Goal: Book appointment/travel/reservation

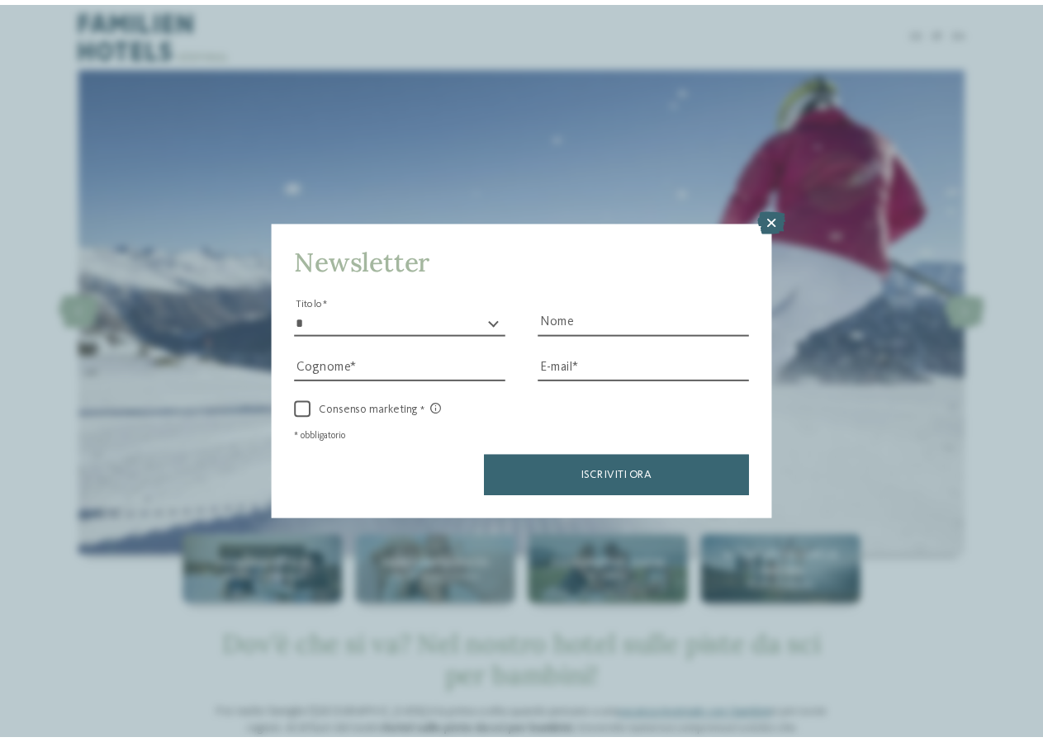
scroll to position [674, 0]
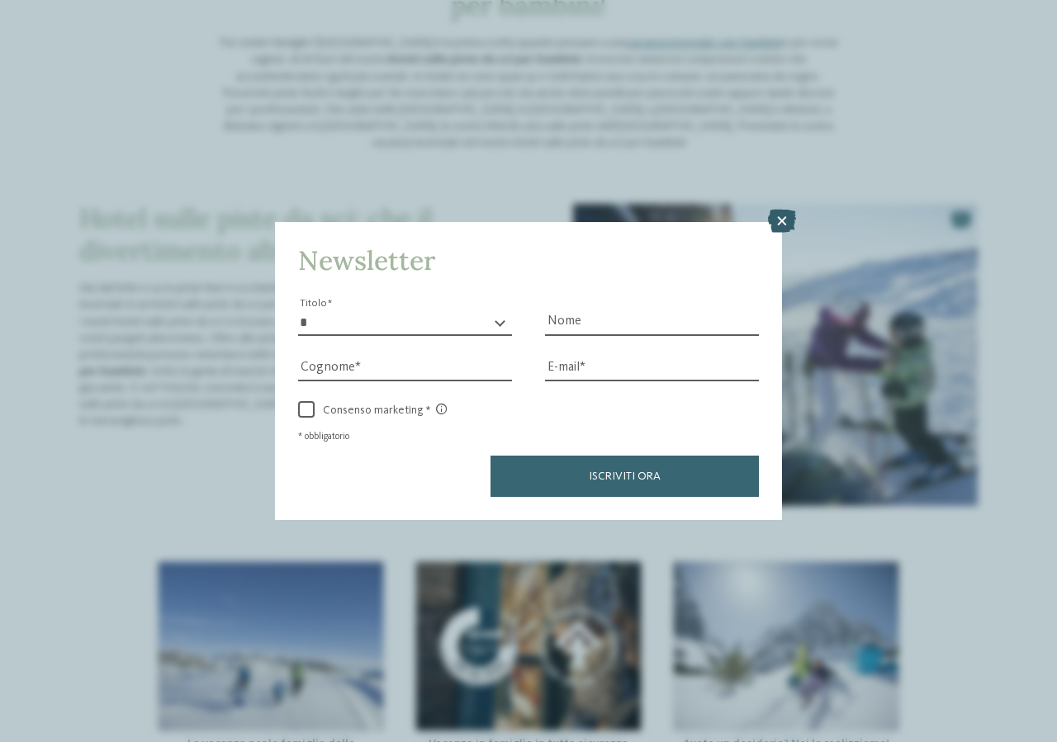
click at [786, 217] on icon at bounding box center [782, 221] width 28 height 23
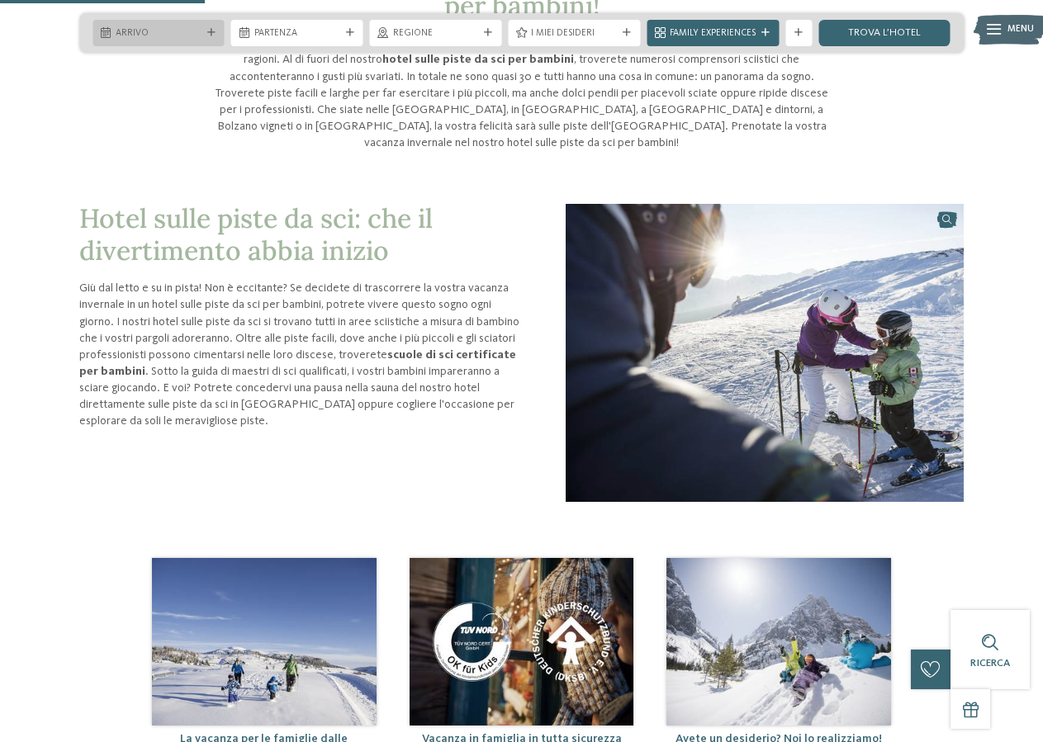
click at [164, 30] on span "Arrivo" at bounding box center [159, 33] width 86 height 13
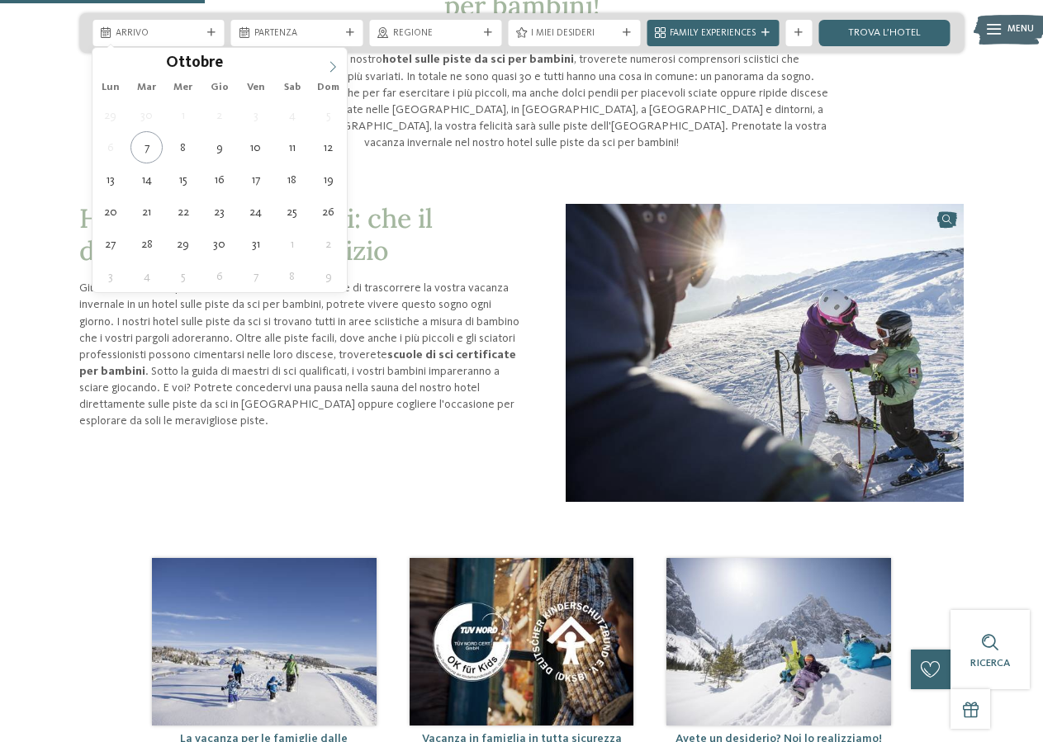
click at [338, 70] on icon at bounding box center [333, 67] width 12 height 12
click at [107, 69] on icon at bounding box center [107, 67] width 12 height 12
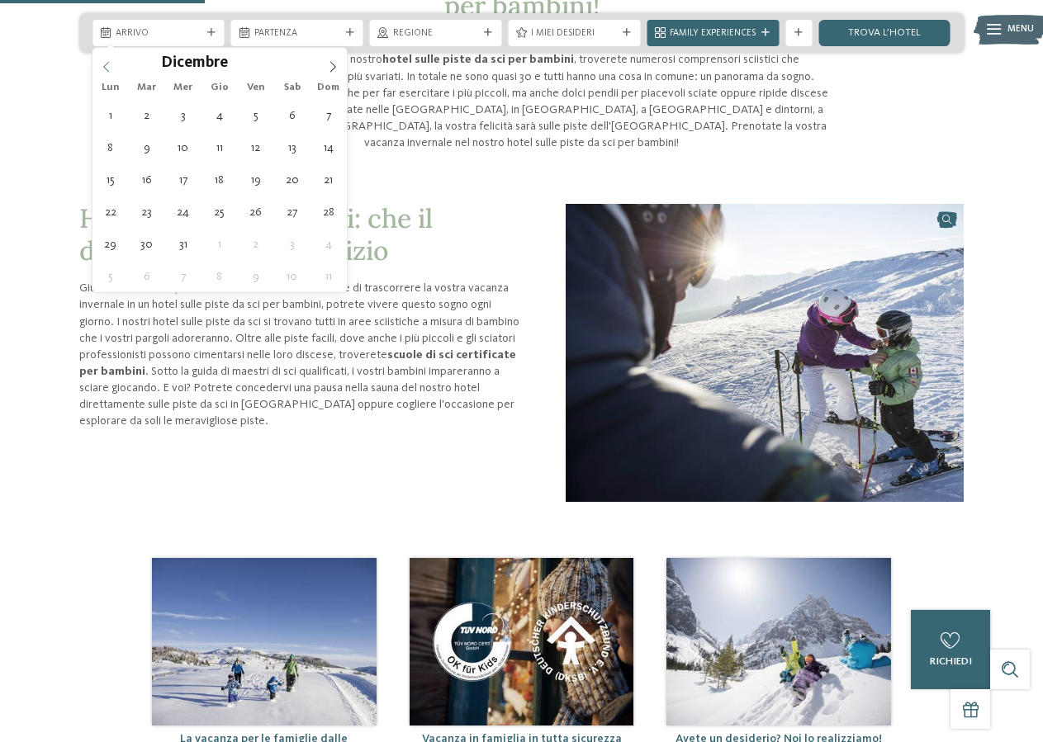
click at [107, 69] on icon at bounding box center [107, 67] width 12 height 12
click at [107, 69] on div "Novembre ****" at bounding box center [219, 62] width 254 height 28
click at [107, 69] on div "Ottobre ****" at bounding box center [219, 62] width 254 height 28
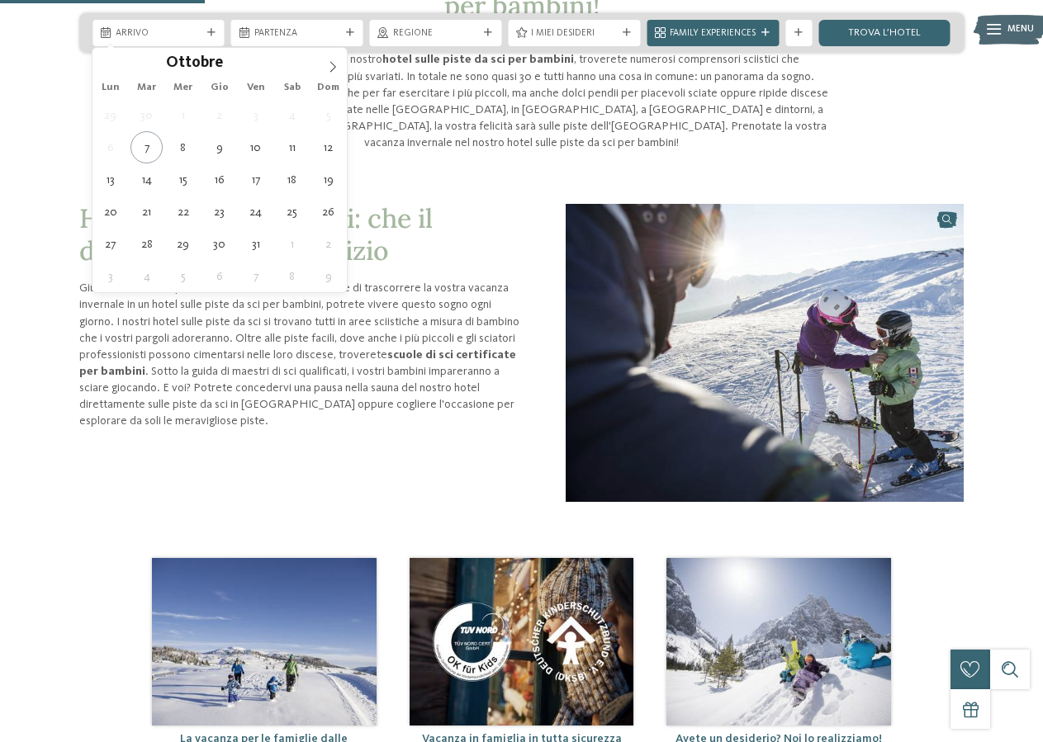
click at [107, 69] on div "Ottobre ****" at bounding box center [219, 62] width 254 height 28
click at [328, 63] on icon at bounding box center [333, 67] width 12 height 12
type input "****"
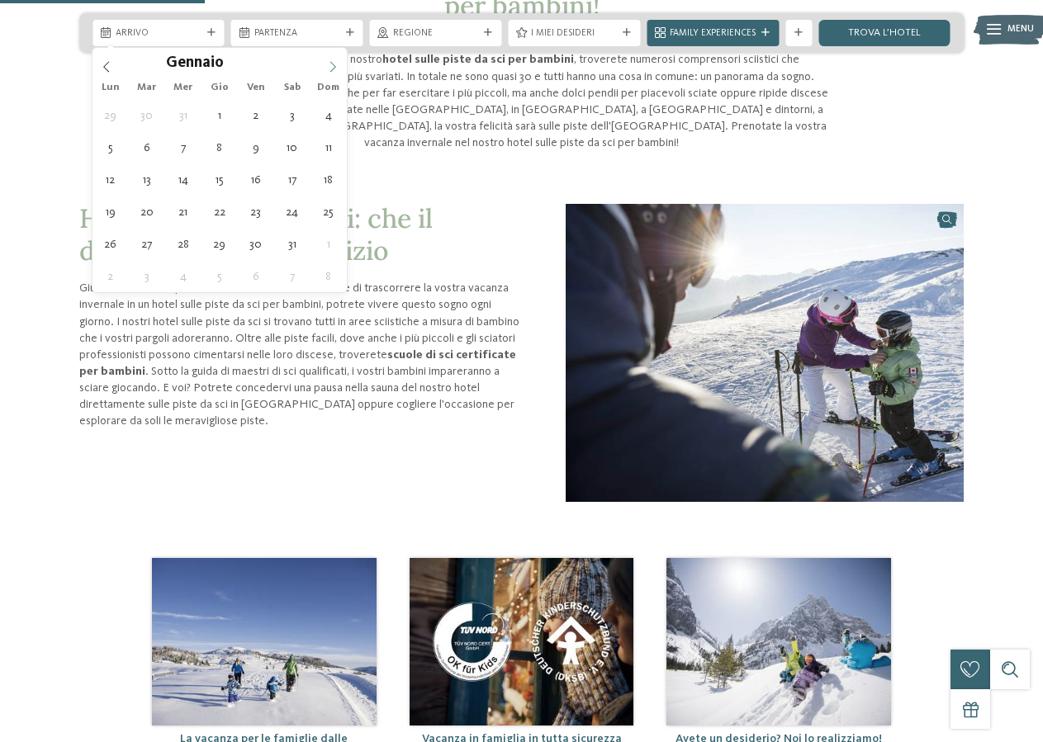
click at [328, 63] on icon at bounding box center [333, 67] width 12 height 12
type div "07.02.2026"
type input "****"
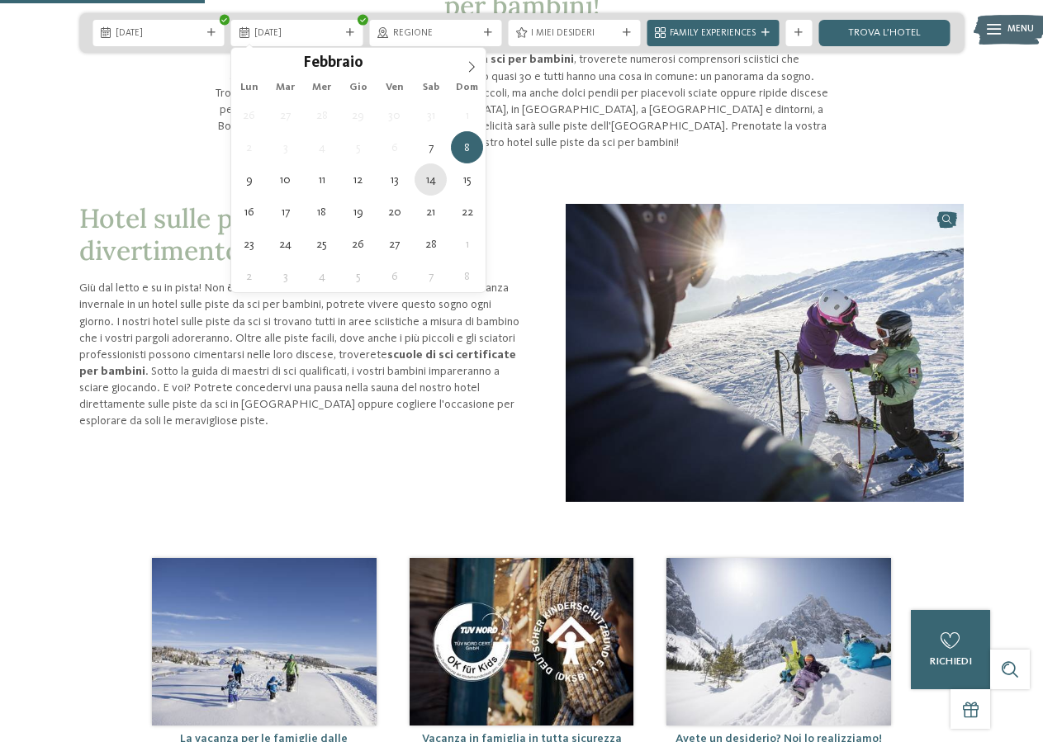
type div "14.02.2026"
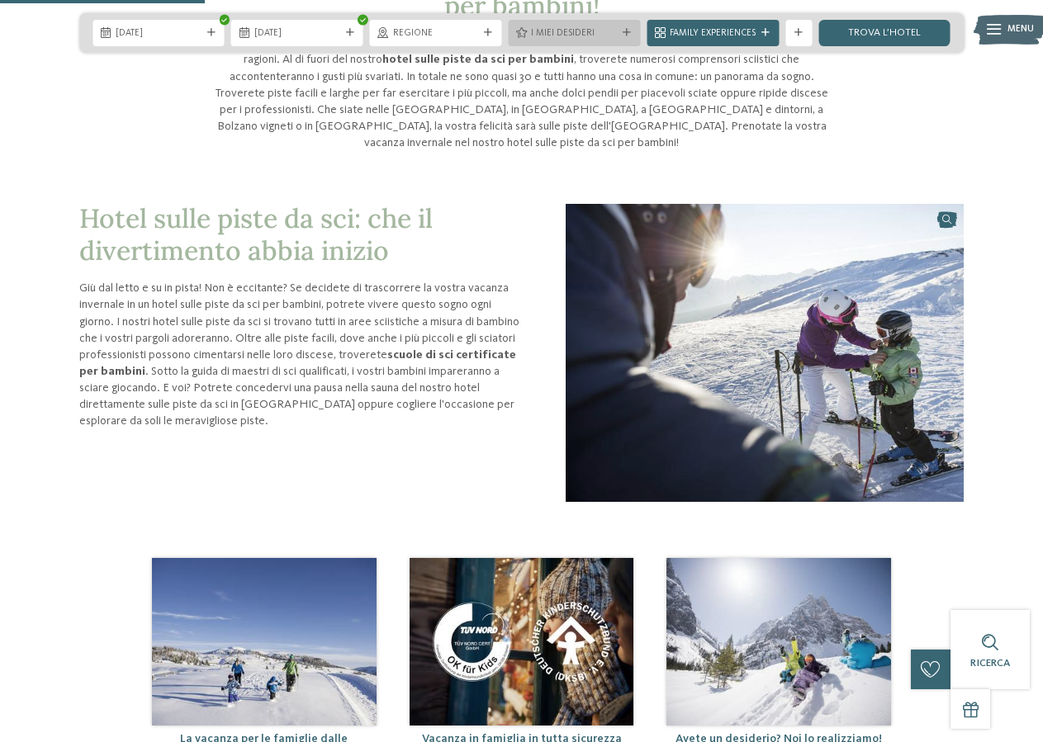
click at [617, 31] on span "I miei desideri" at bounding box center [574, 33] width 86 height 13
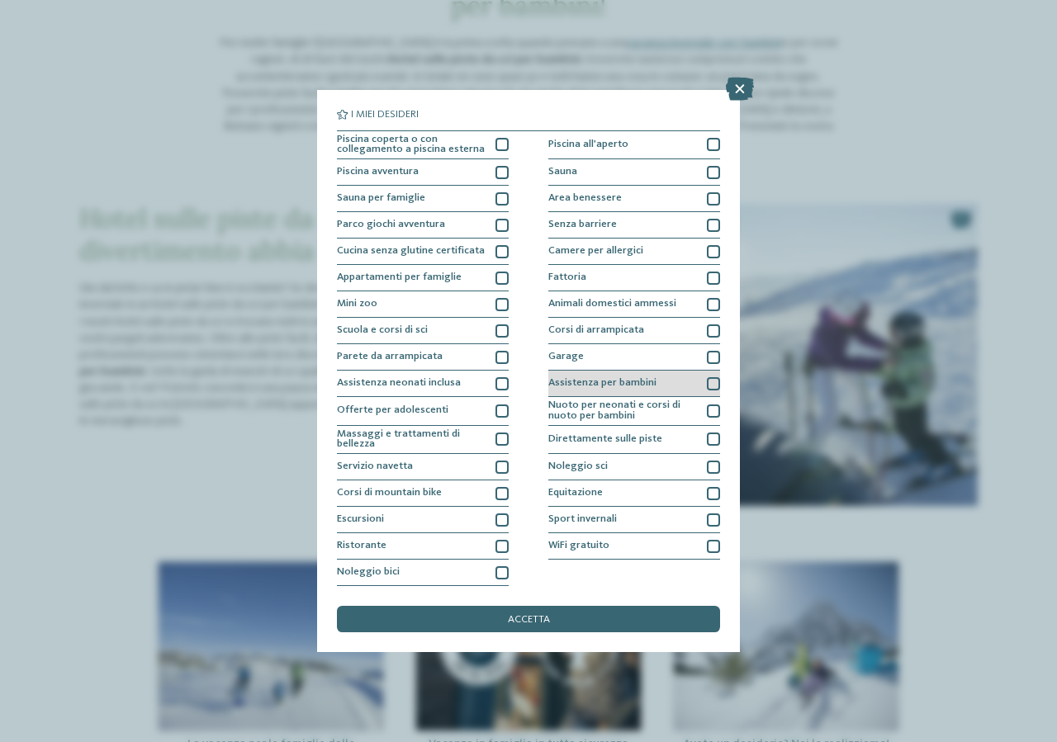
click at [706, 385] on div "Assistenza per bambini" at bounding box center [634, 384] width 172 height 26
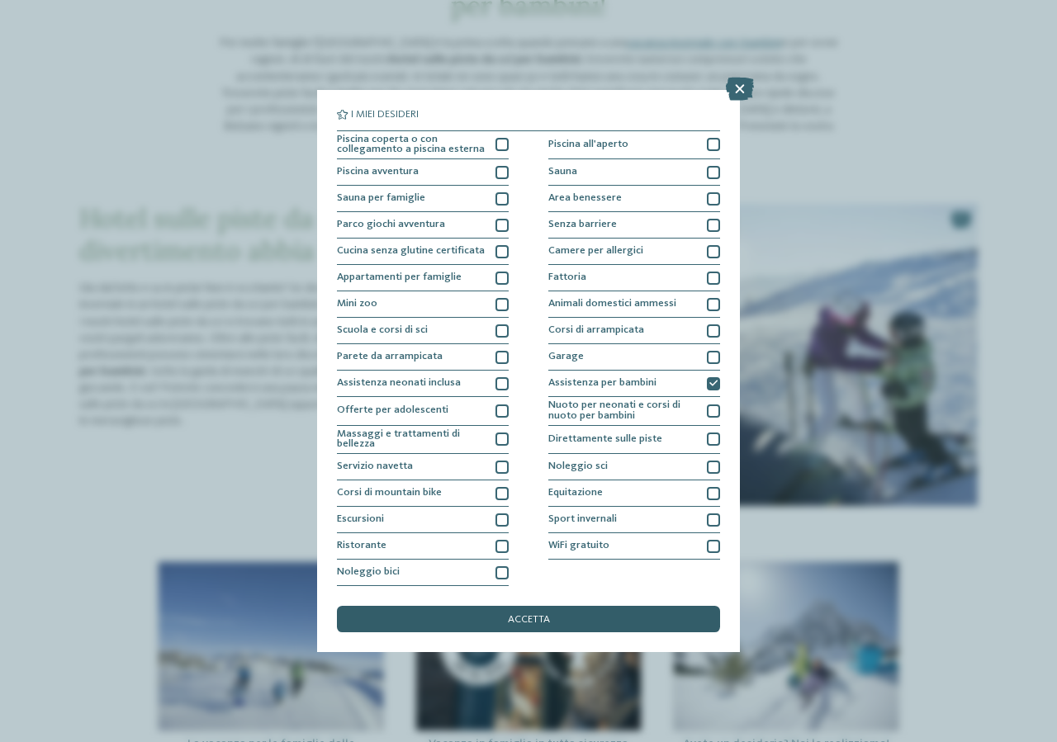
click at [552, 621] on div "accetta" at bounding box center [528, 619] width 383 height 26
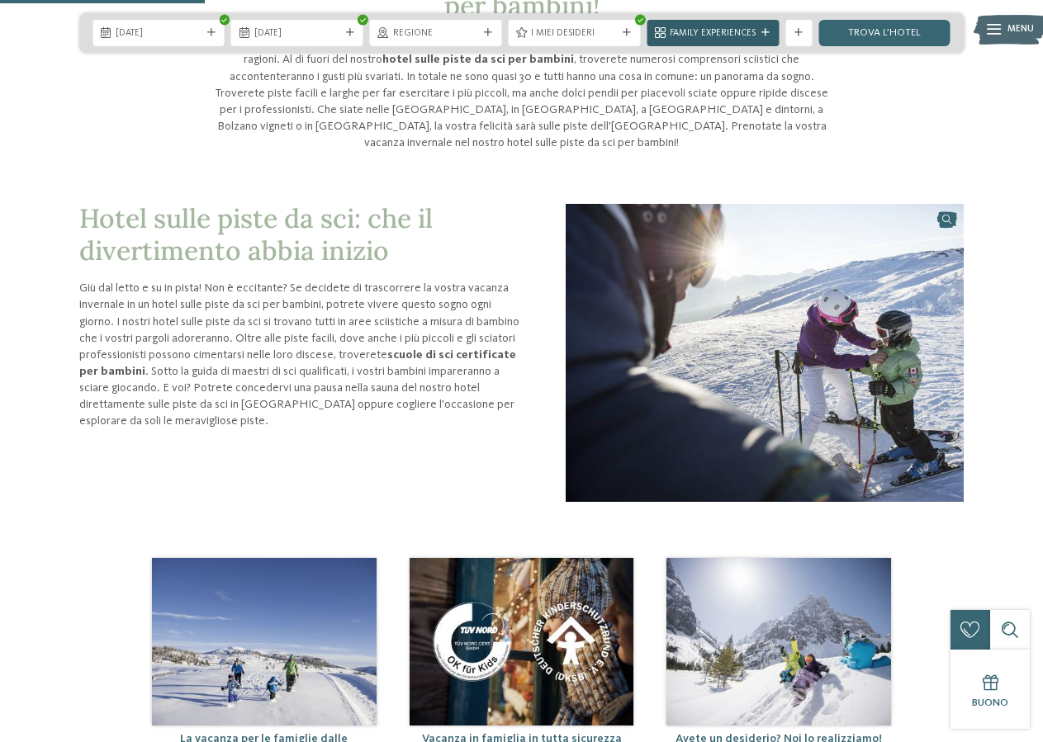
click at [761, 33] on div at bounding box center [765, 33] width 13 height 8
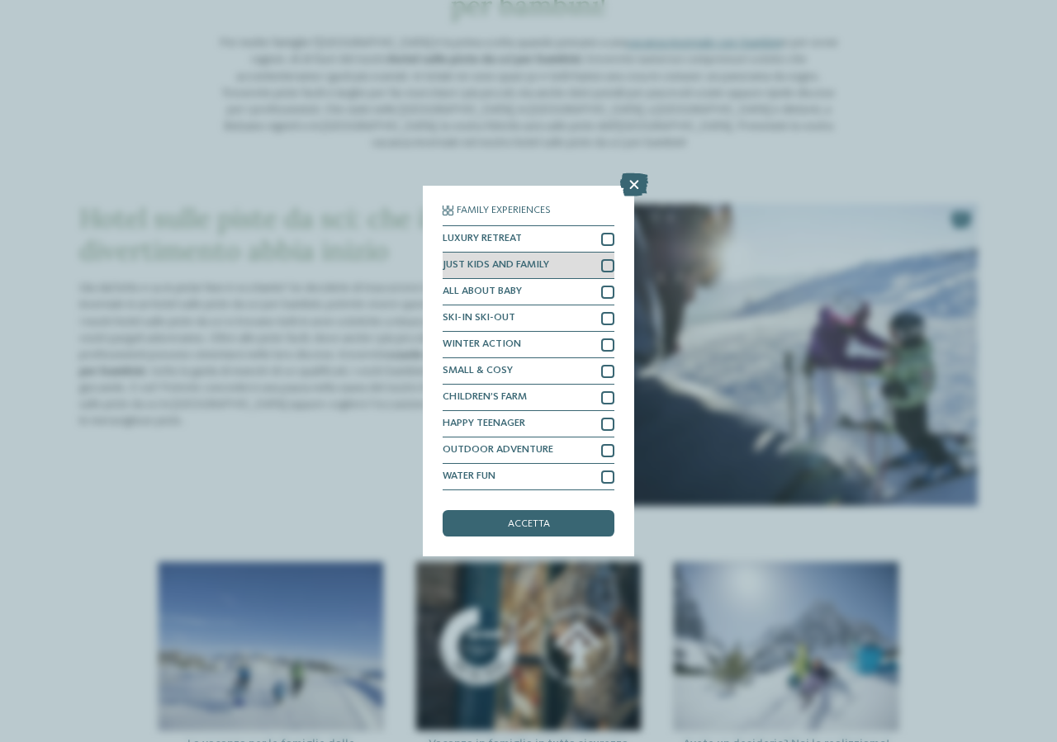
click at [561, 259] on div "JUST KIDS AND FAMILY" at bounding box center [529, 266] width 172 height 26
click at [537, 530] on div "accetta" at bounding box center [529, 523] width 172 height 26
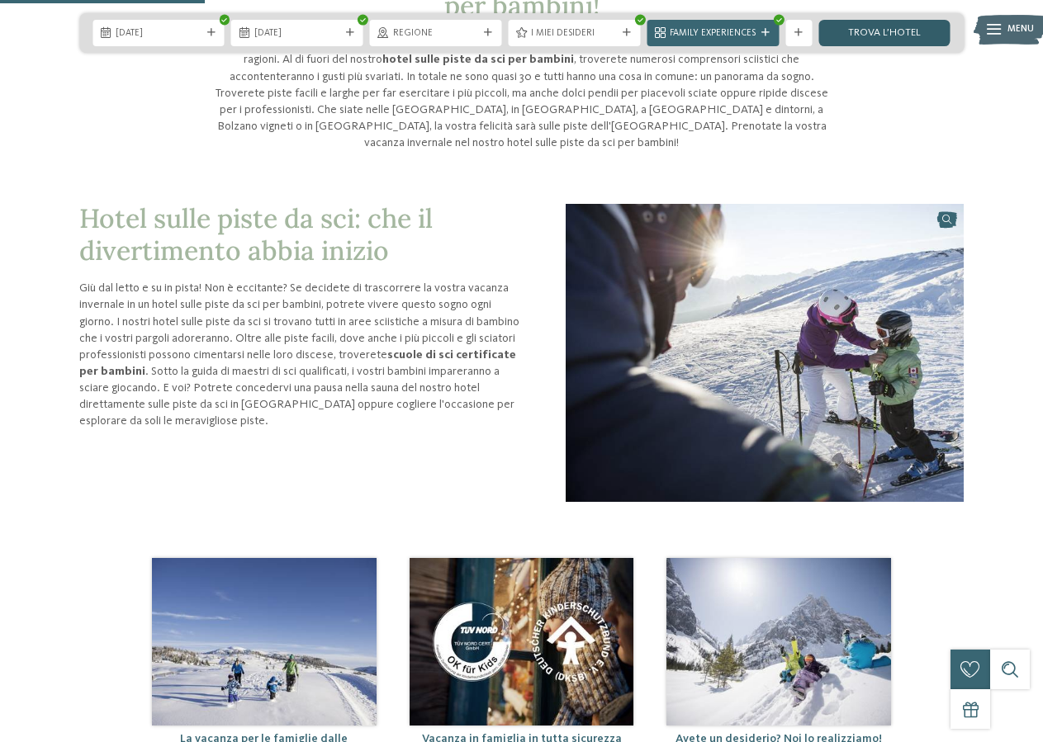
click at [912, 32] on link "trova l’hotel" at bounding box center [884, 33] width 132 height 26
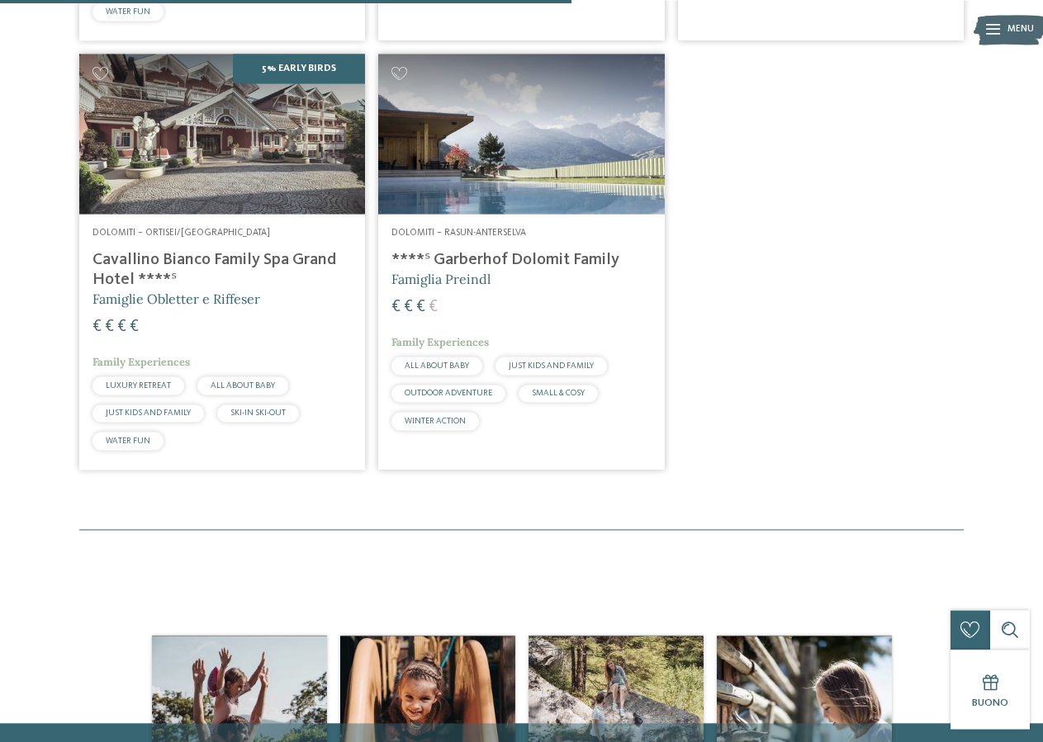
scroll to position [913, 0]
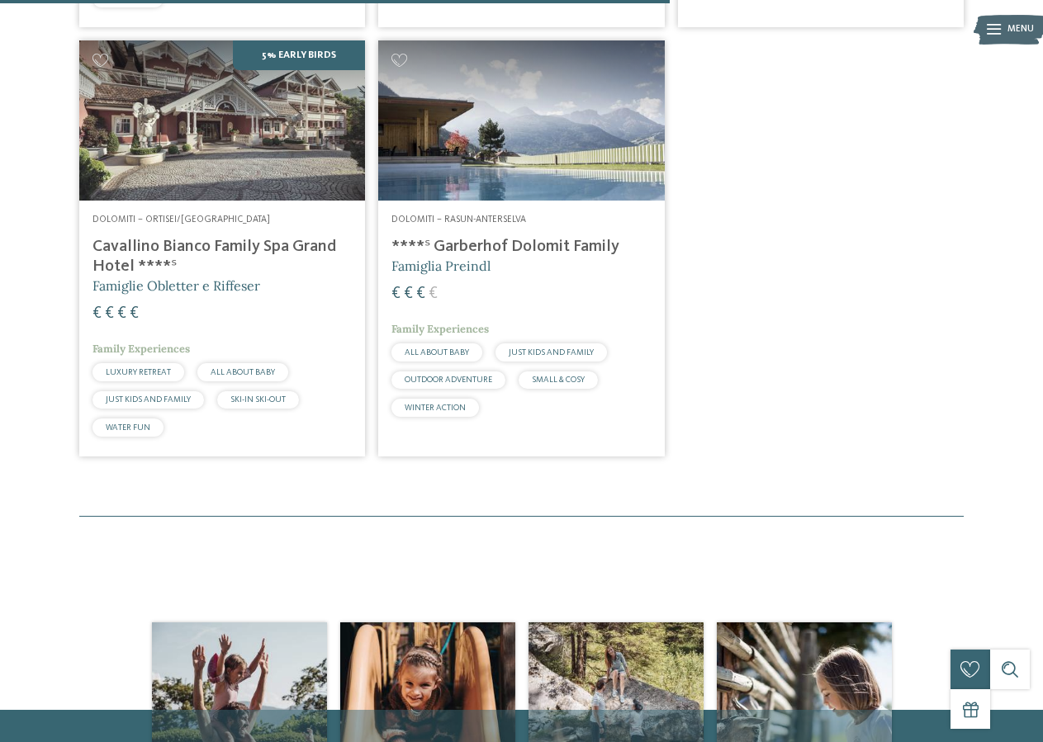
click at [531, 241] on h4 "****ˢ Garberhof Dolomit Family" at bounding box center [520, 247] width 259 height 20
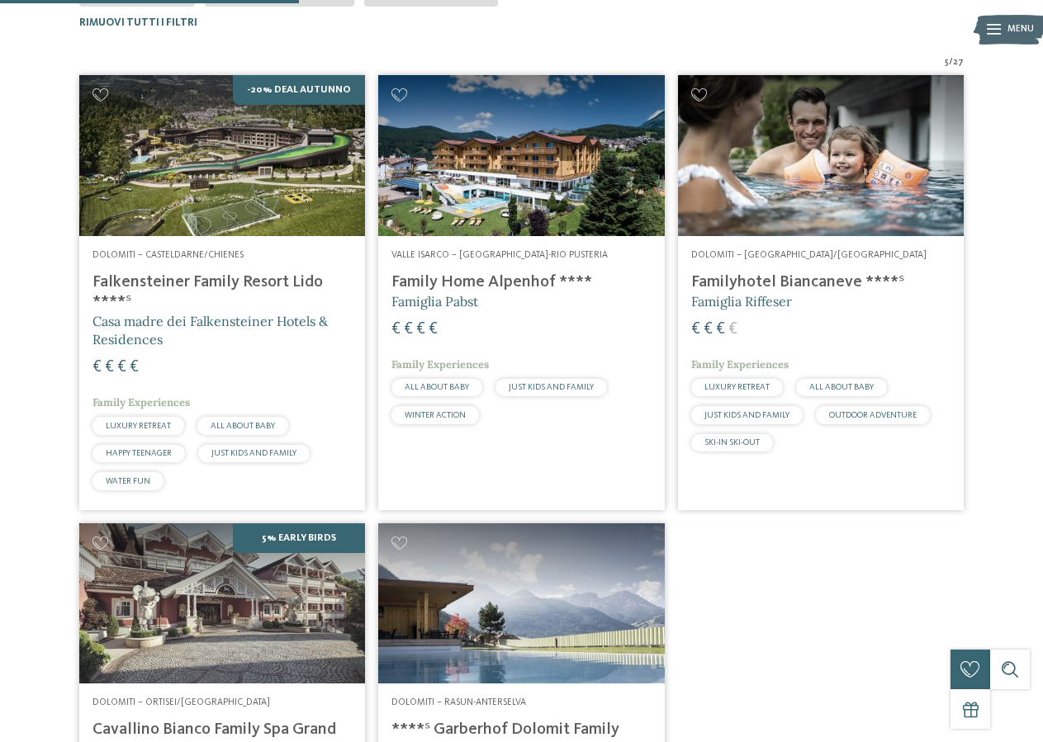
scroll to position [408, 0]
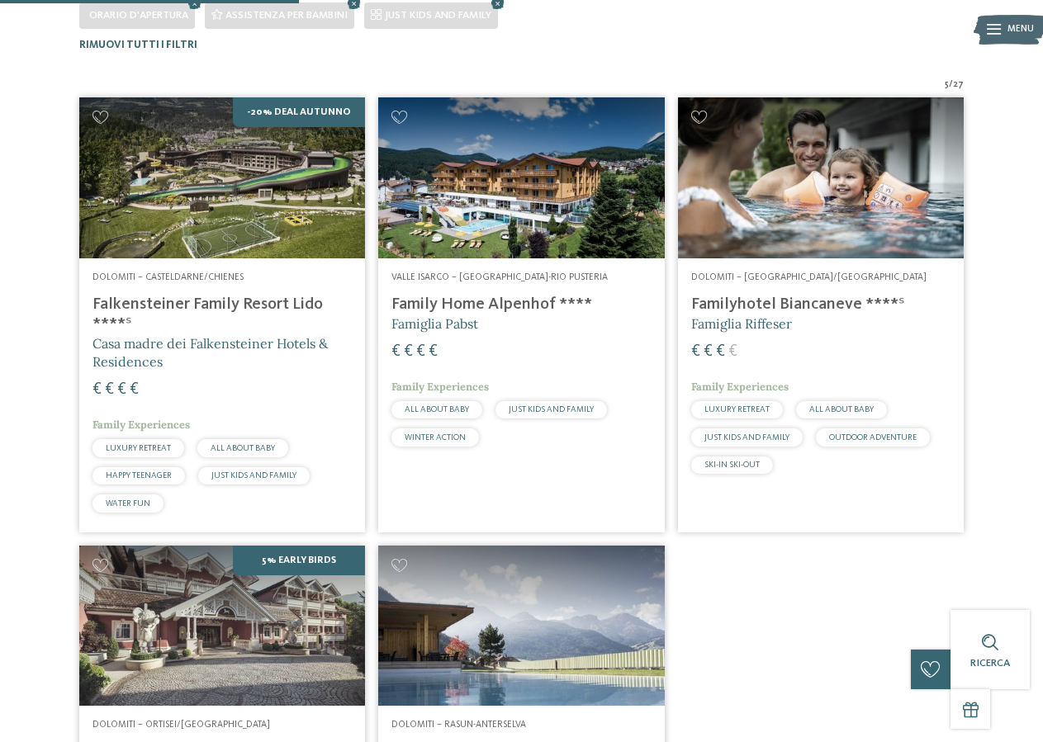
click at [795, 309] on h4 "Familyhotel Biancaneve ****ˢ" at bounding box center [820, 305] width 259 height 20
click at [292, 223] on img at bounding box center [222, 177] width 286 height 161
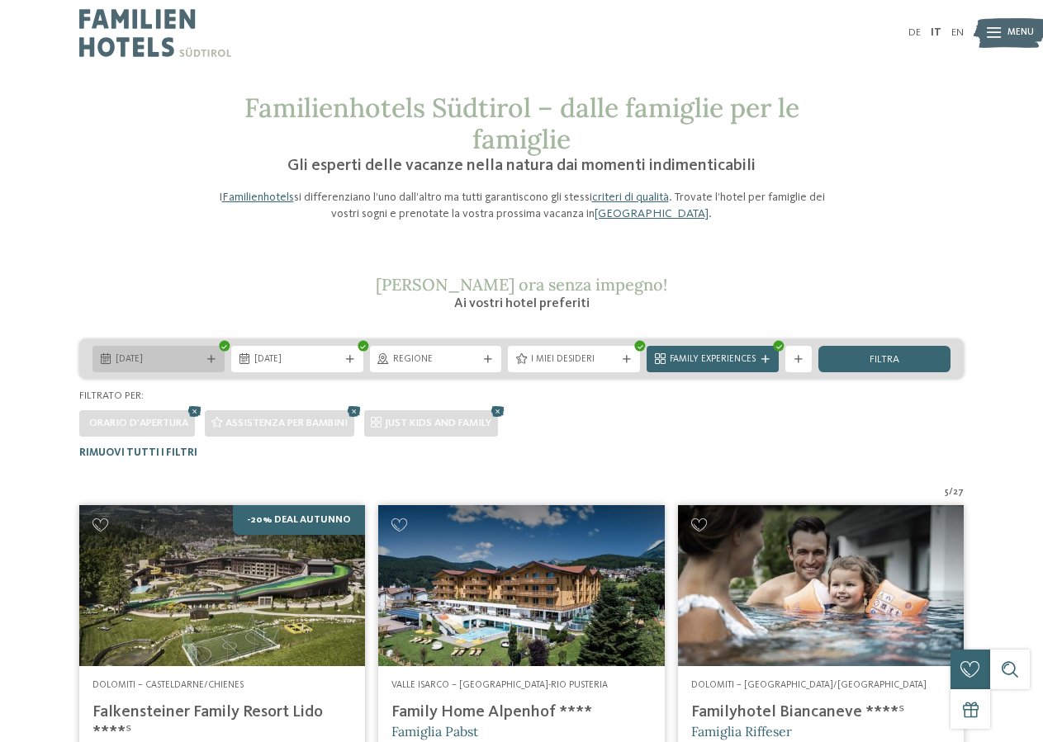
click at [159, 363] on span "07.02.2026" at bounding box center [159, 359] width 86 height 13
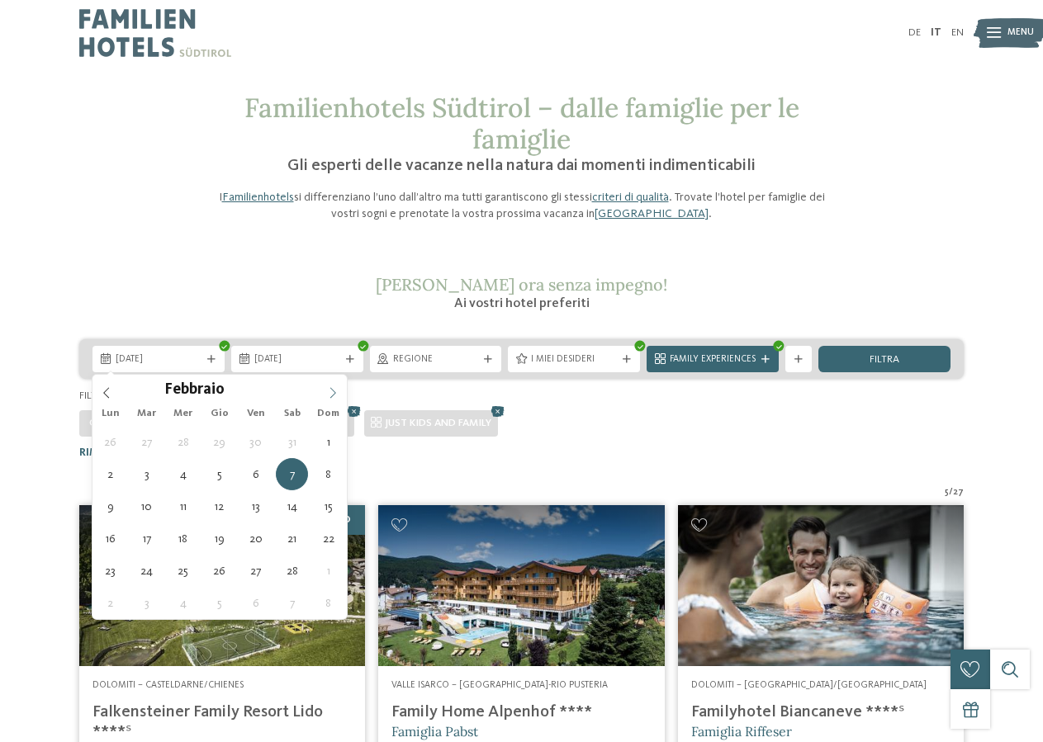
click at [334, 393] on icon at bounding box center [333, 393] width 12 height 12
click at [106, 391] on icon at bounding box center [107, 393] width 12 height 12
type div "10.01.2026"
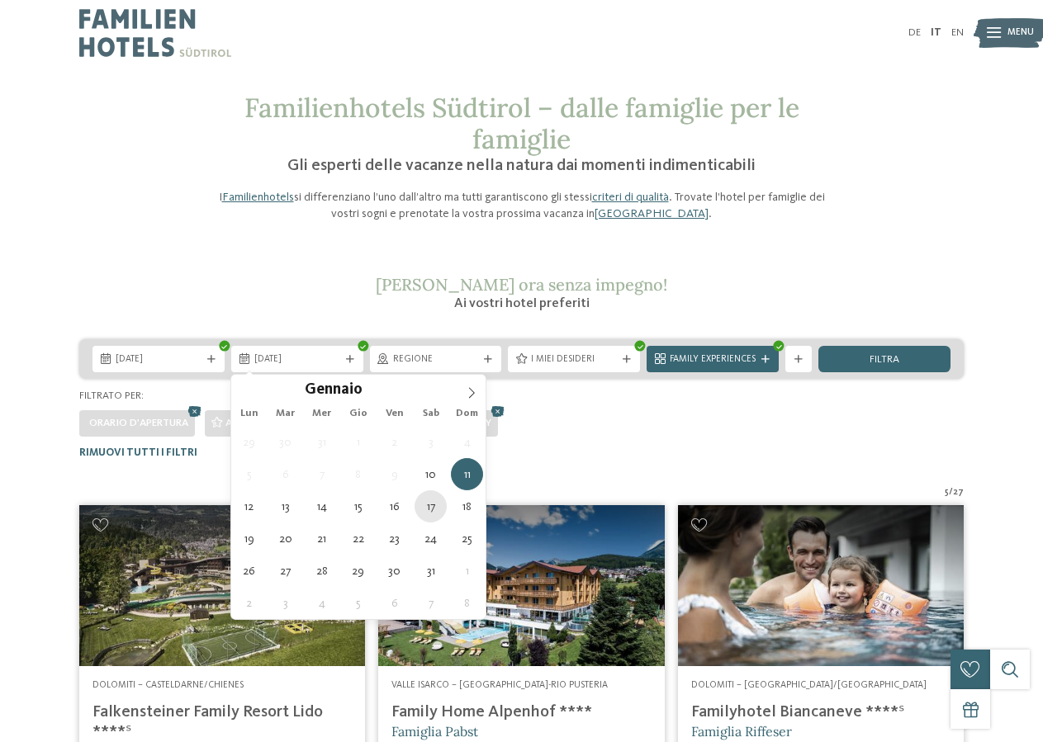
type div "17.01.2026"
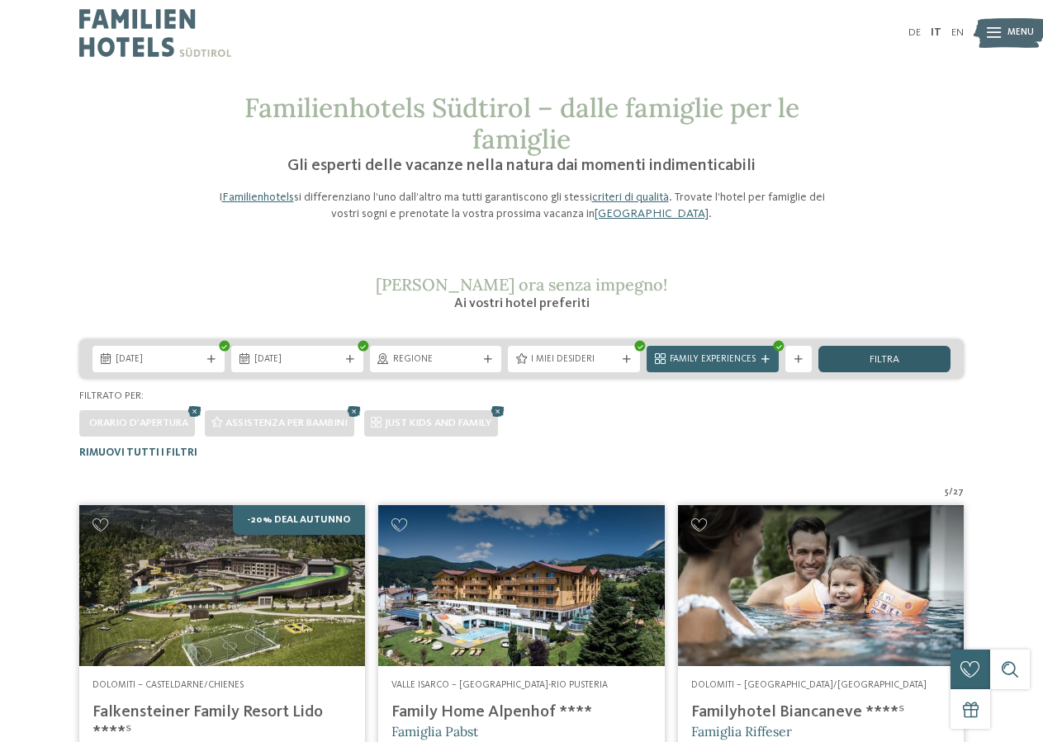
click at [870, 360] on span "filtra" at bounding box center [885, 360] width 30 height 11
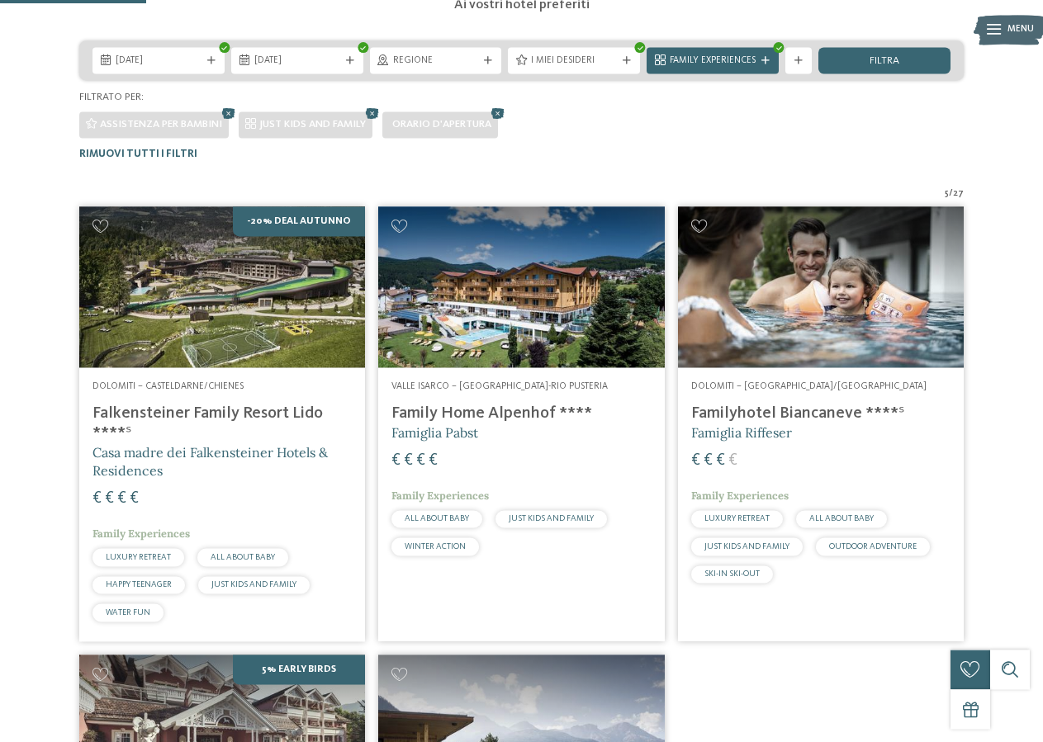
scroll to position [71, 0]
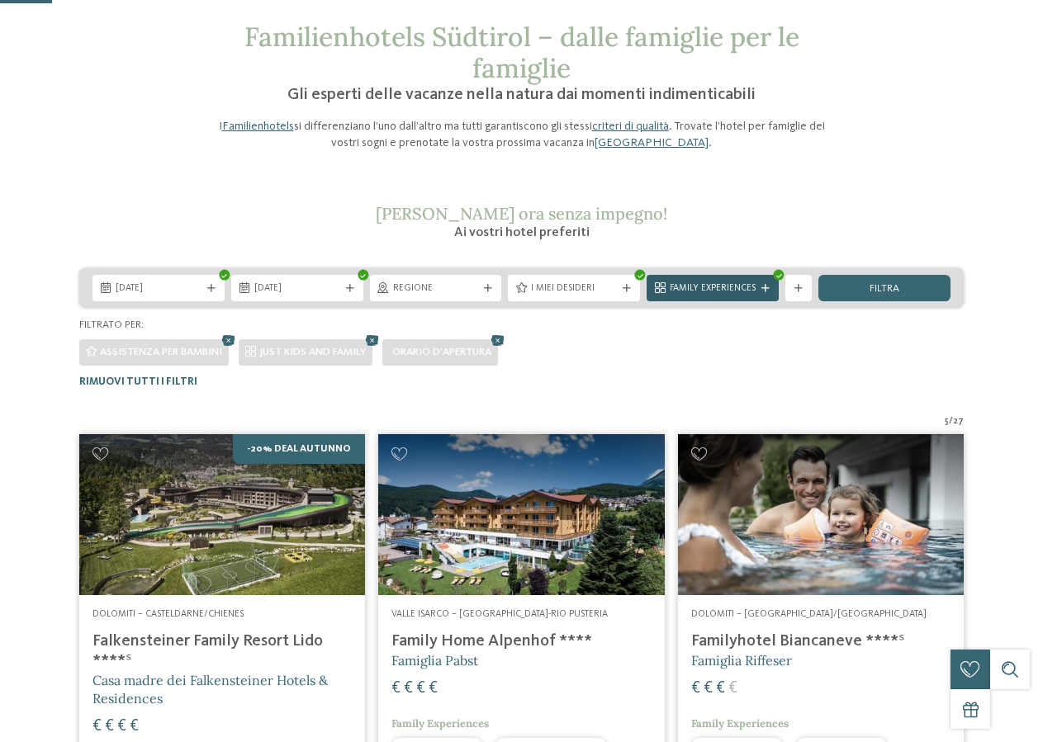
click at [709, 296] on span "Family Experiences" at bounding box center [713, 288] width 86 height 13
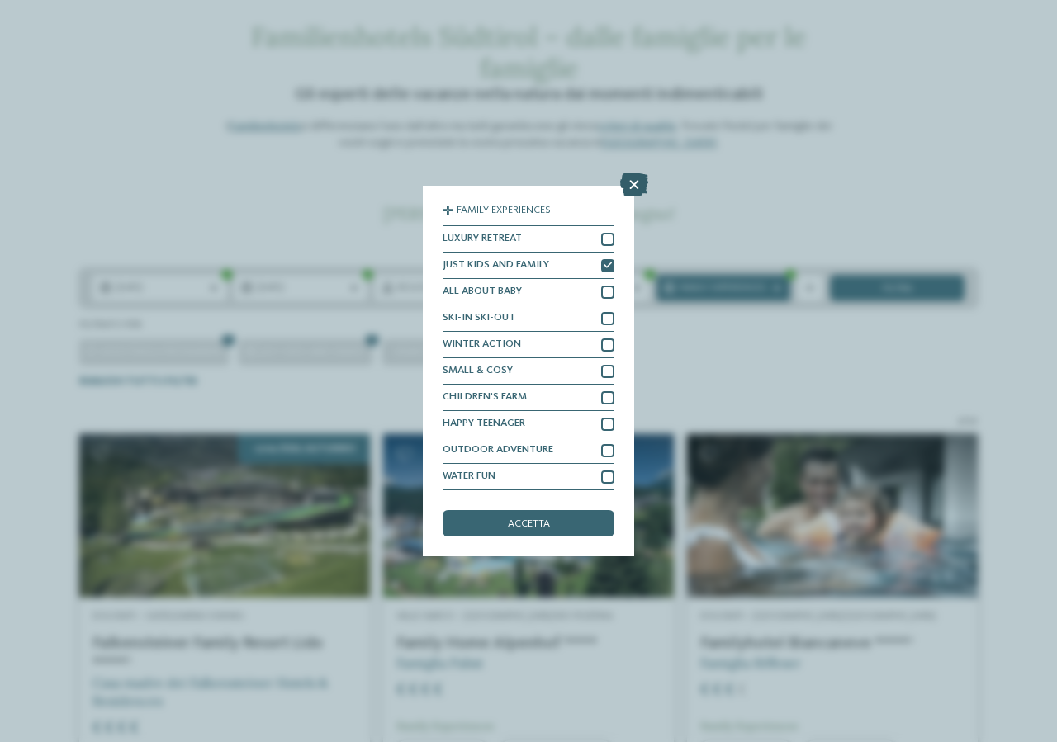
click at [637, 185] on icon at bounding box center [634, 184] width 28 height 23
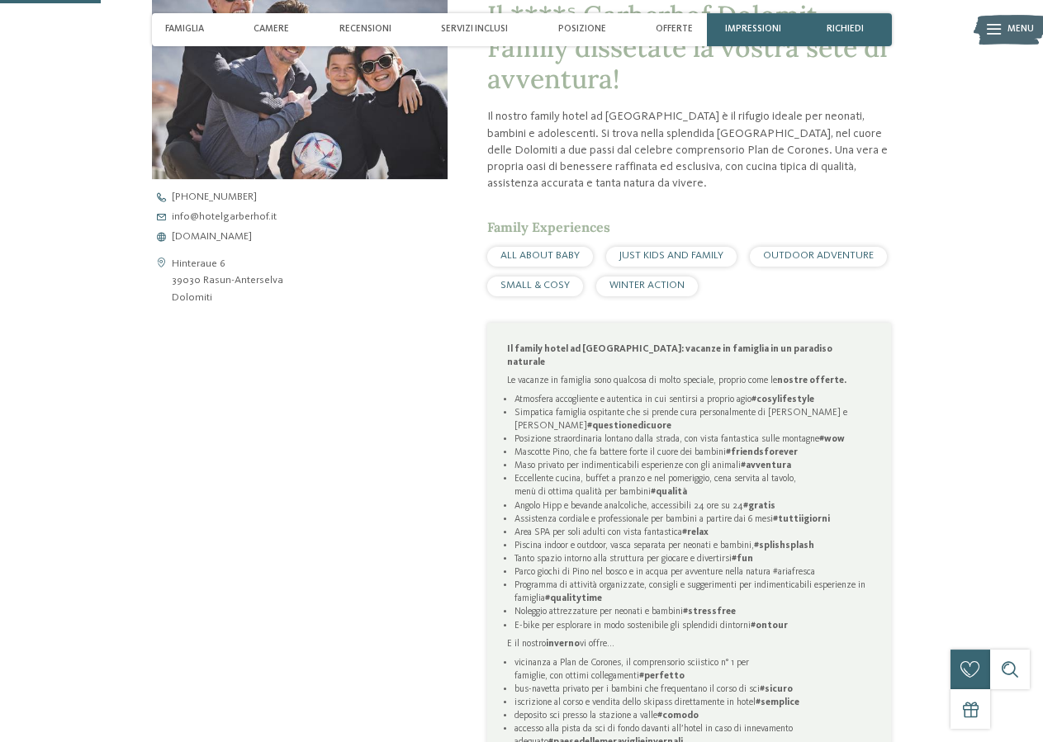
scroll to position [590, 0]
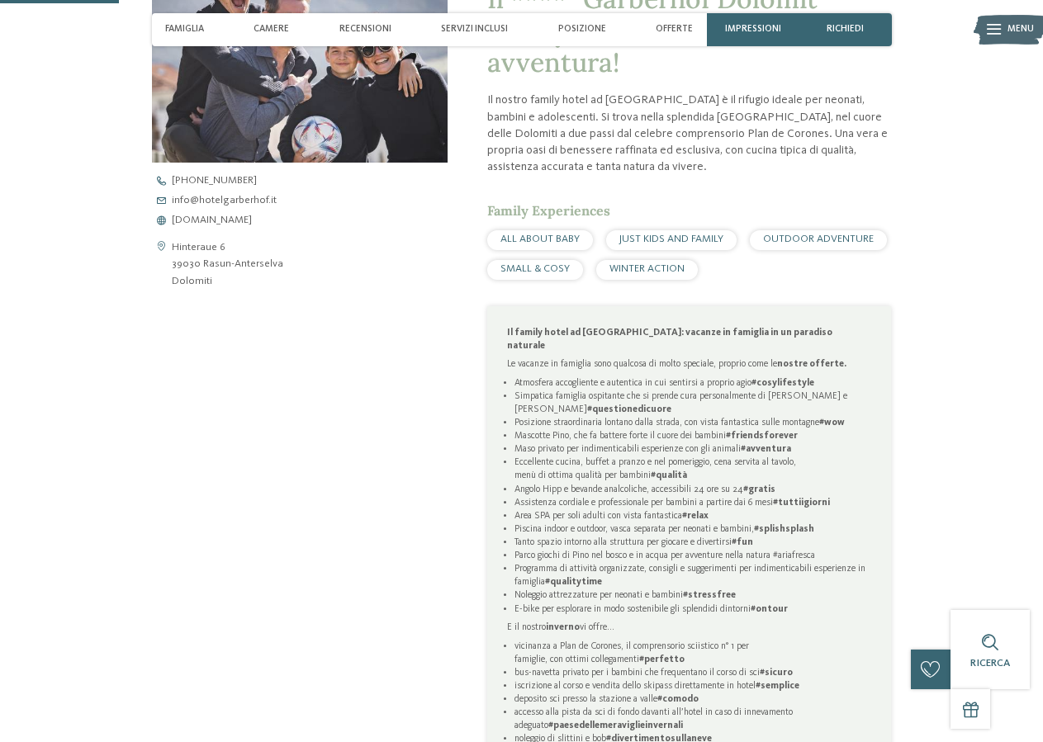
click at [543, 238] on span "ALL ABOUT BABY" at bounding box center [539, 239] width 79 height 11
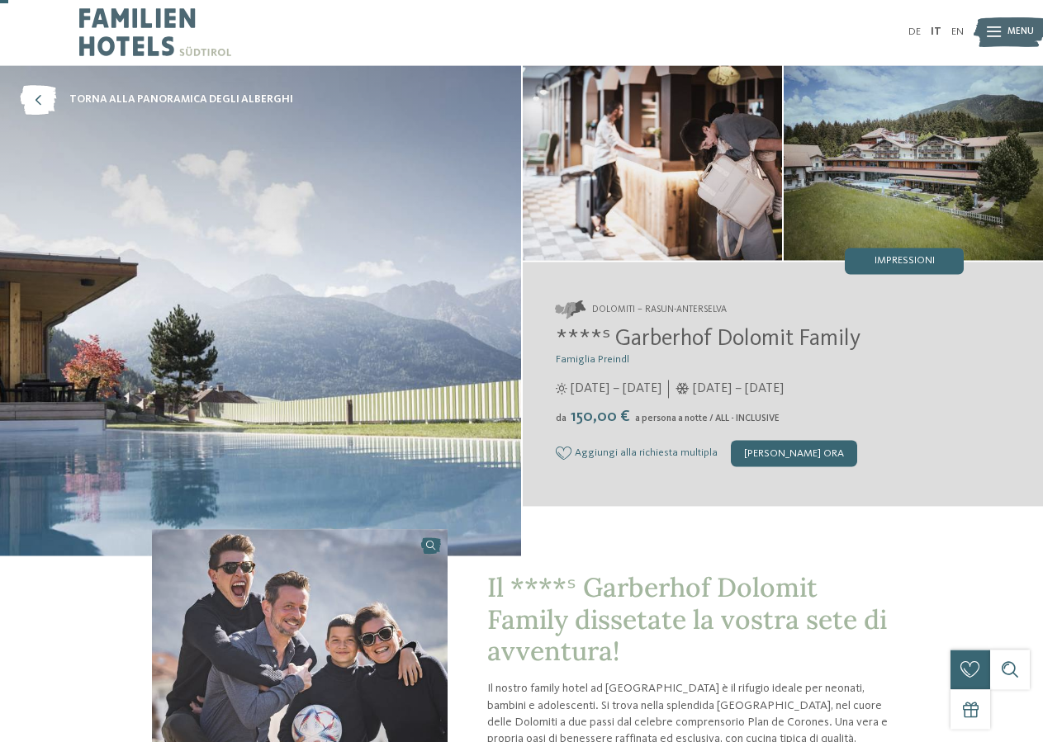
scroll to position [0, 0]
